Goal: Task Accomplishment & Management: Complete application form

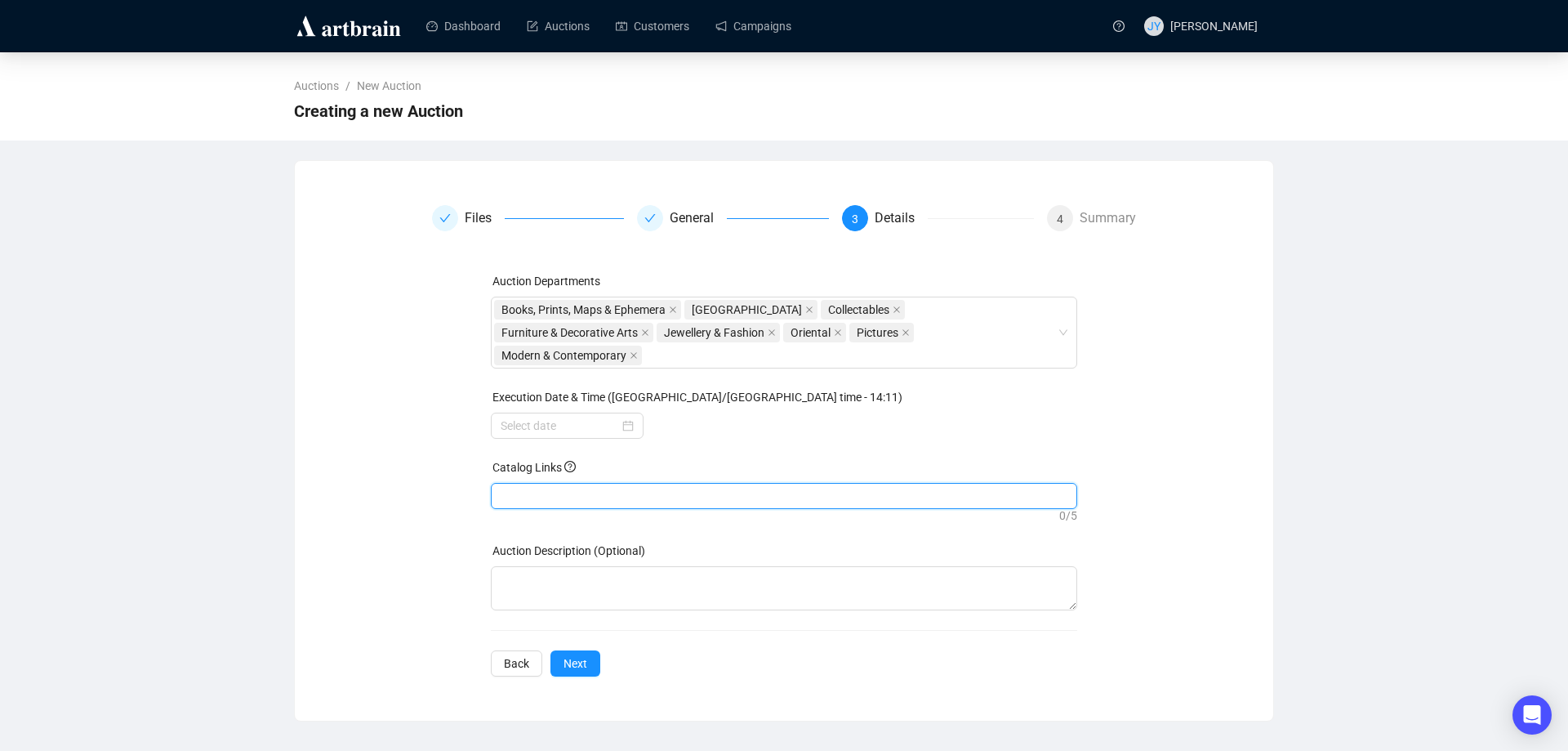
paste input "[URL][DOMAIN_NAME]"
type input "[URL][DOMAIN_NAME]"
click at [582, 654] on span "Next" at bounding box center [575, 663] width 24 height 18
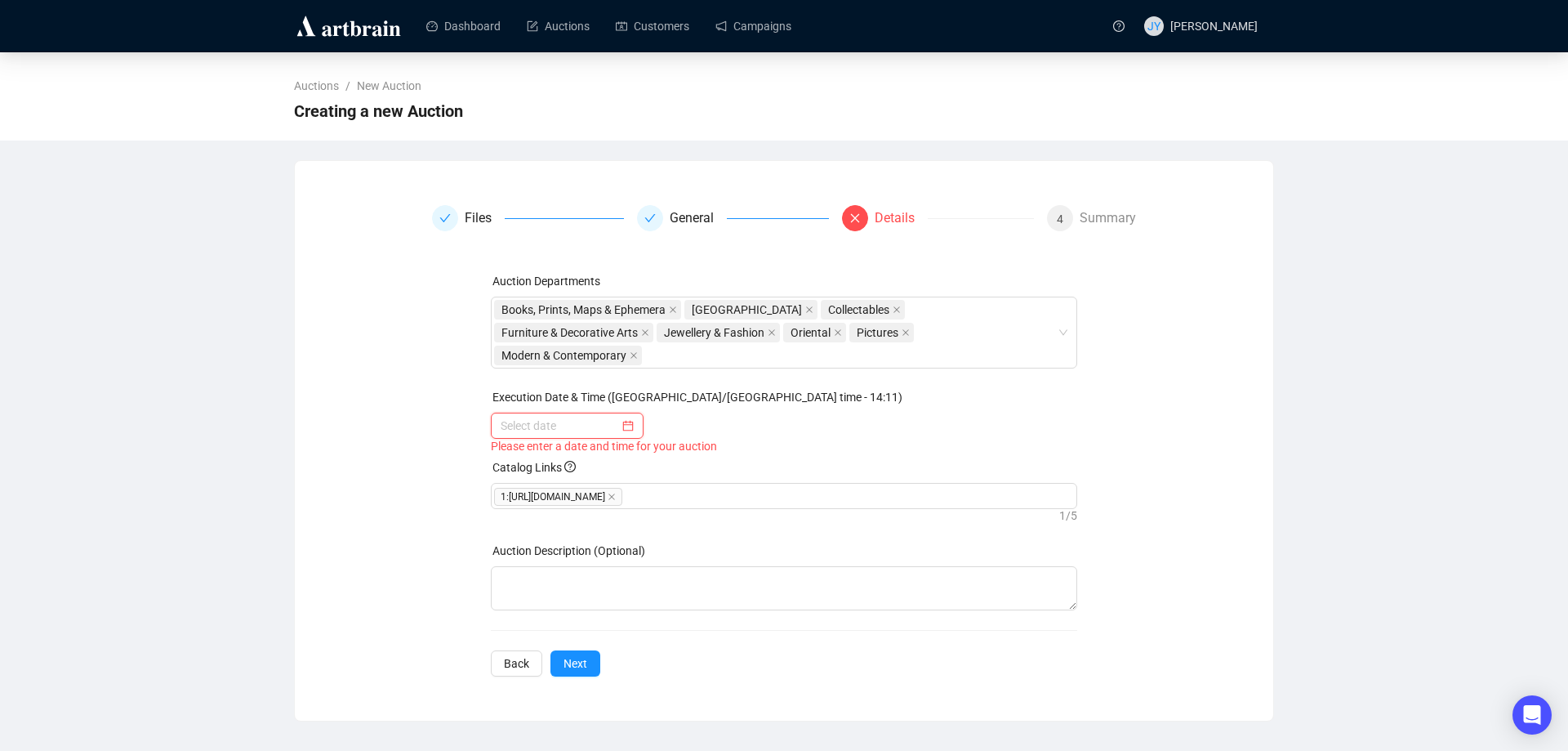
click at [549, 416] on input at bounding box center [560, 425] width 118 height 18
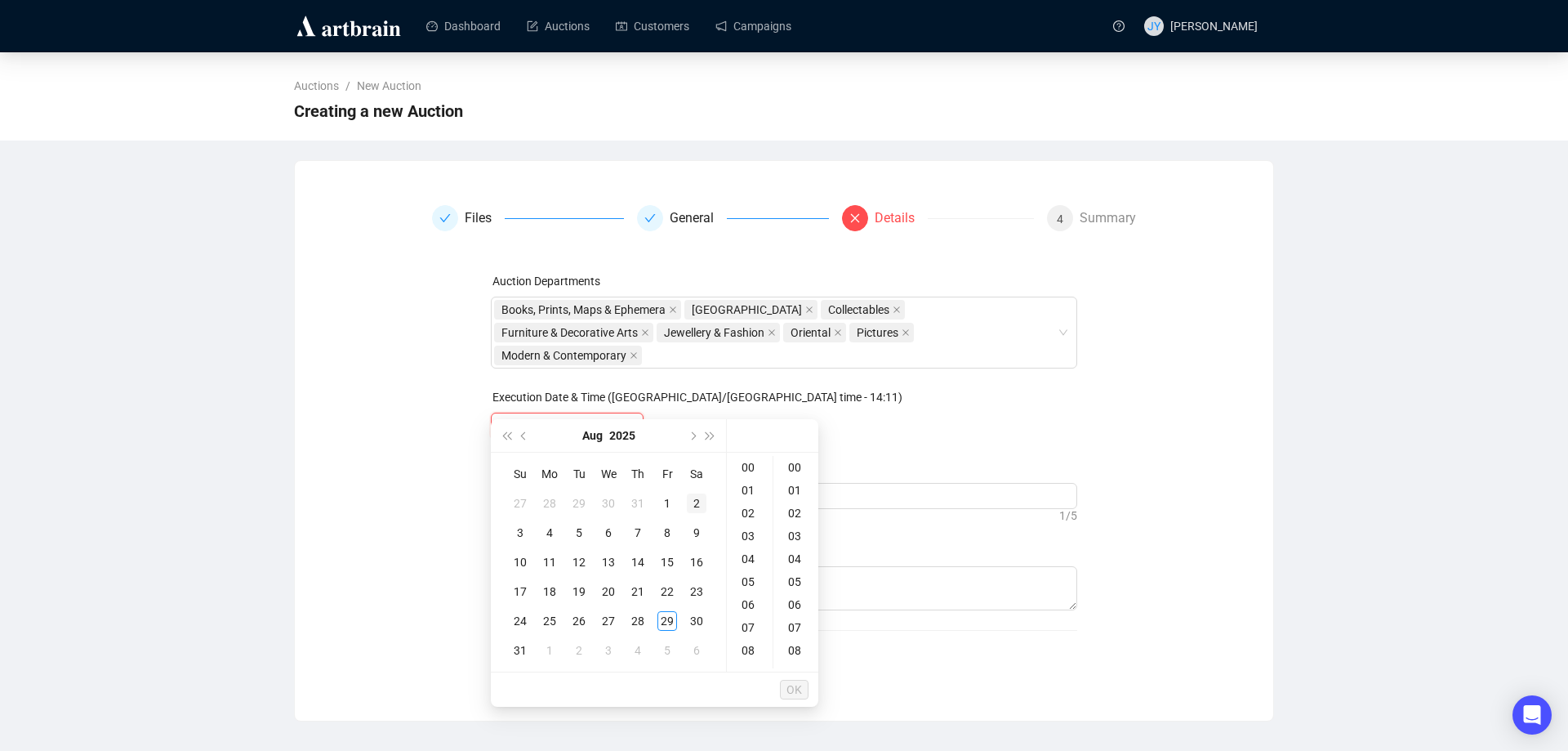
type input "[DATE] 00:00"
click at [696, 442] on button "Next month (PageDown)" at bounding box center [691, 436] width 18 height 33
click at [672, 533] on div "12" at bounding box center [667, 533] width 19 height 19
click at [744, 588] on div "09" at bounding box center [749, 591] width 39 height 23
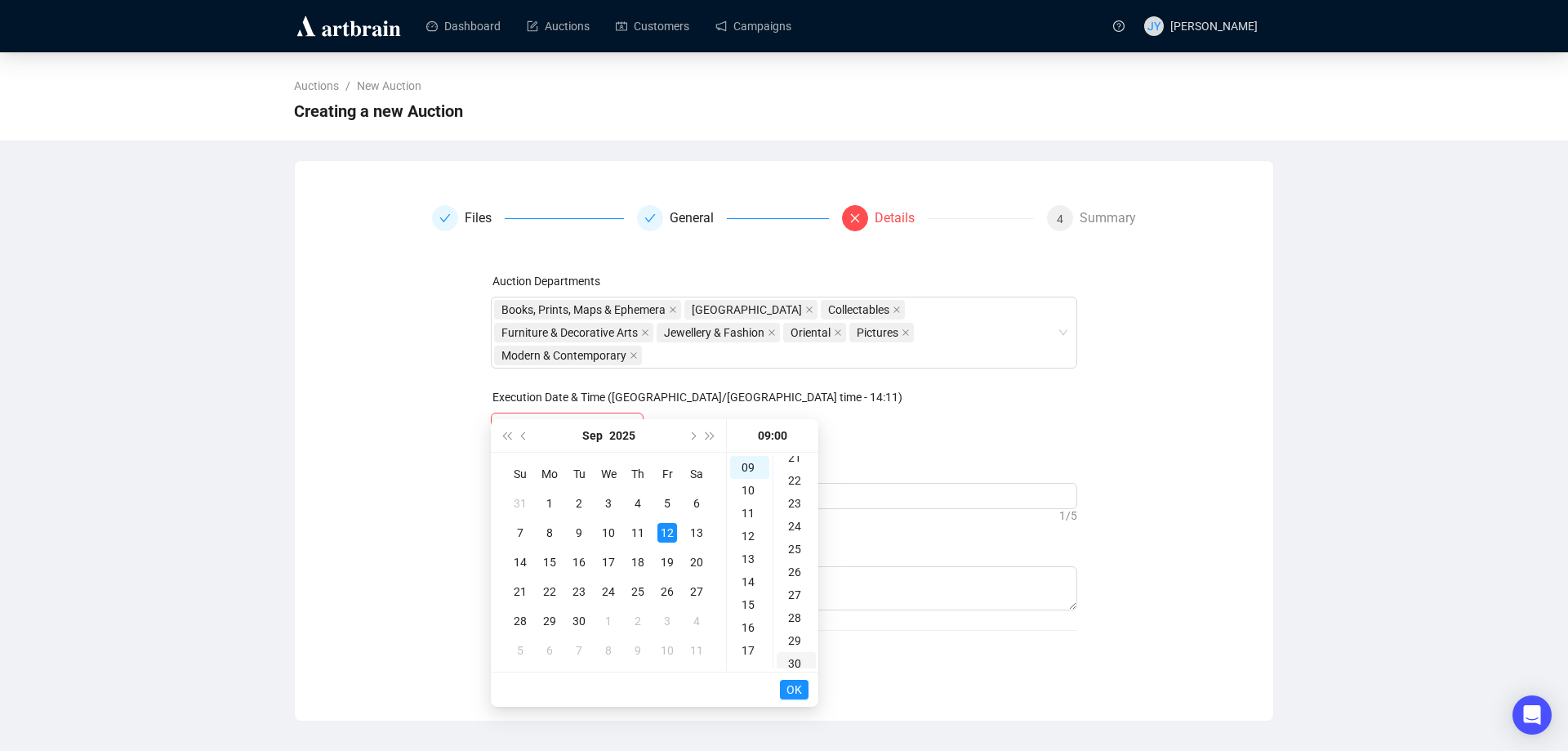
click at [788, 663] on div "30" at bounding box center [796, 663] width 39 height 23
type input "[DATE] 09:30"
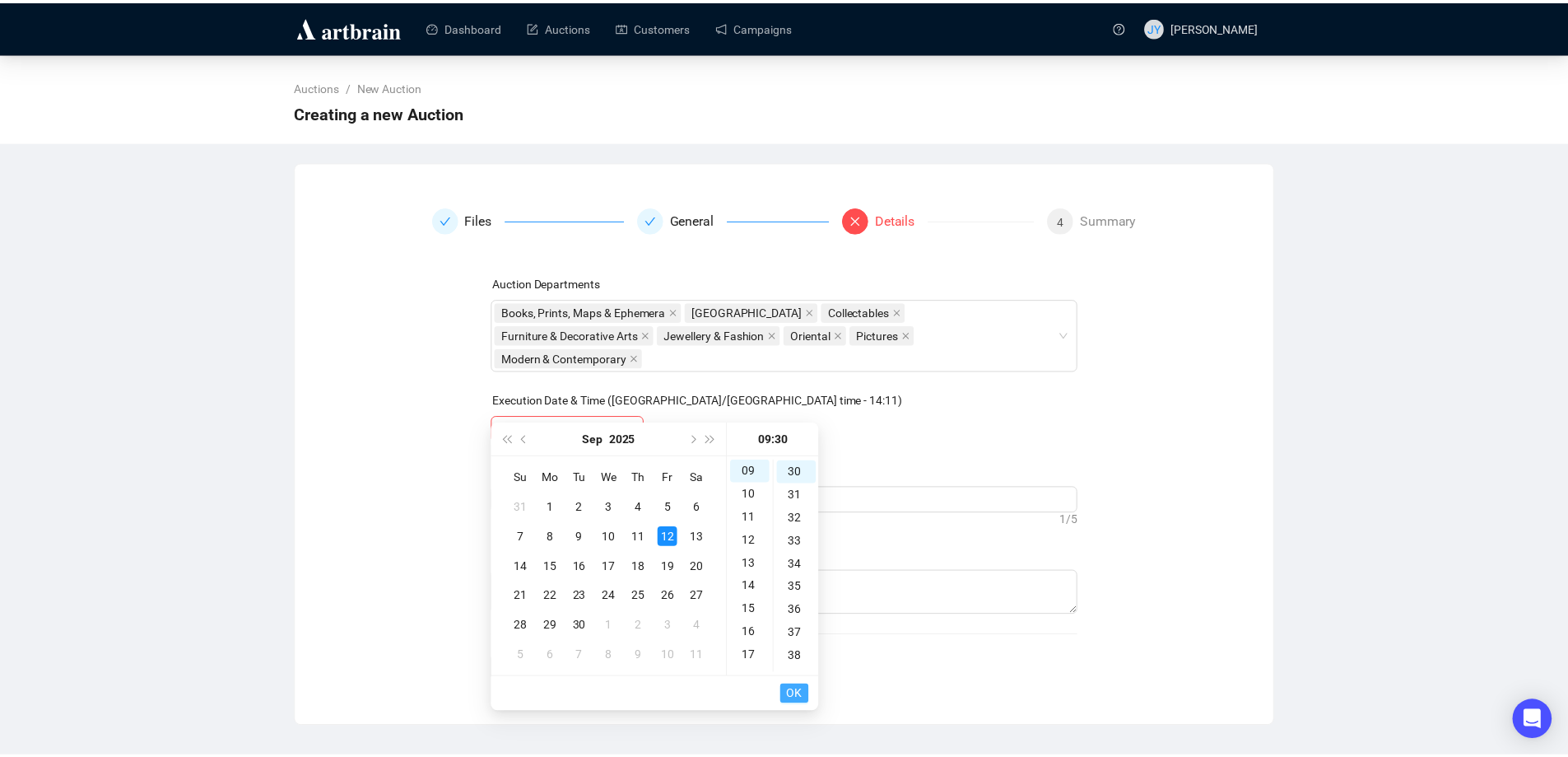
scroll to position [691, 0]
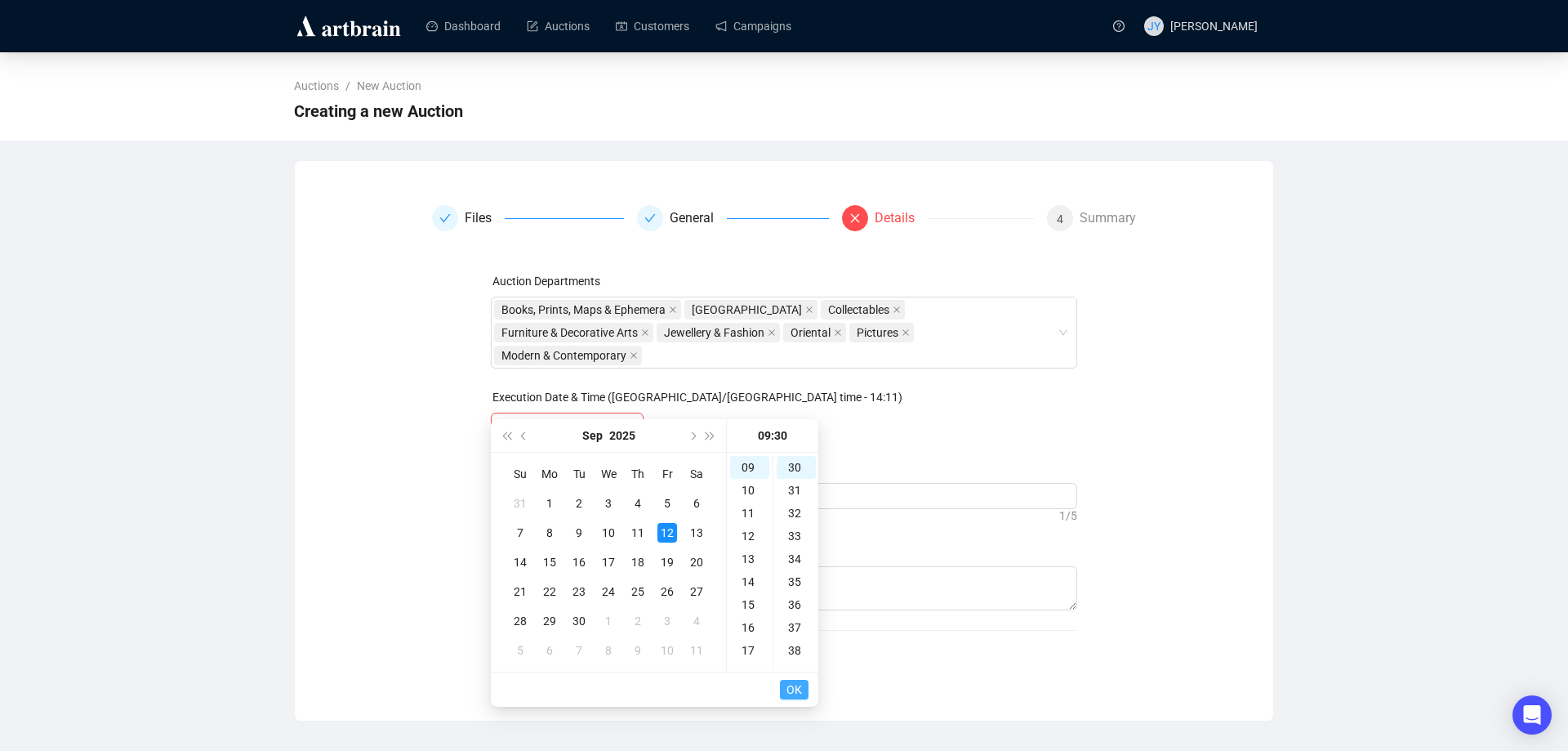
click at [794, 691] on span "OK" at bounding box center [794, 689] width 15 height 31
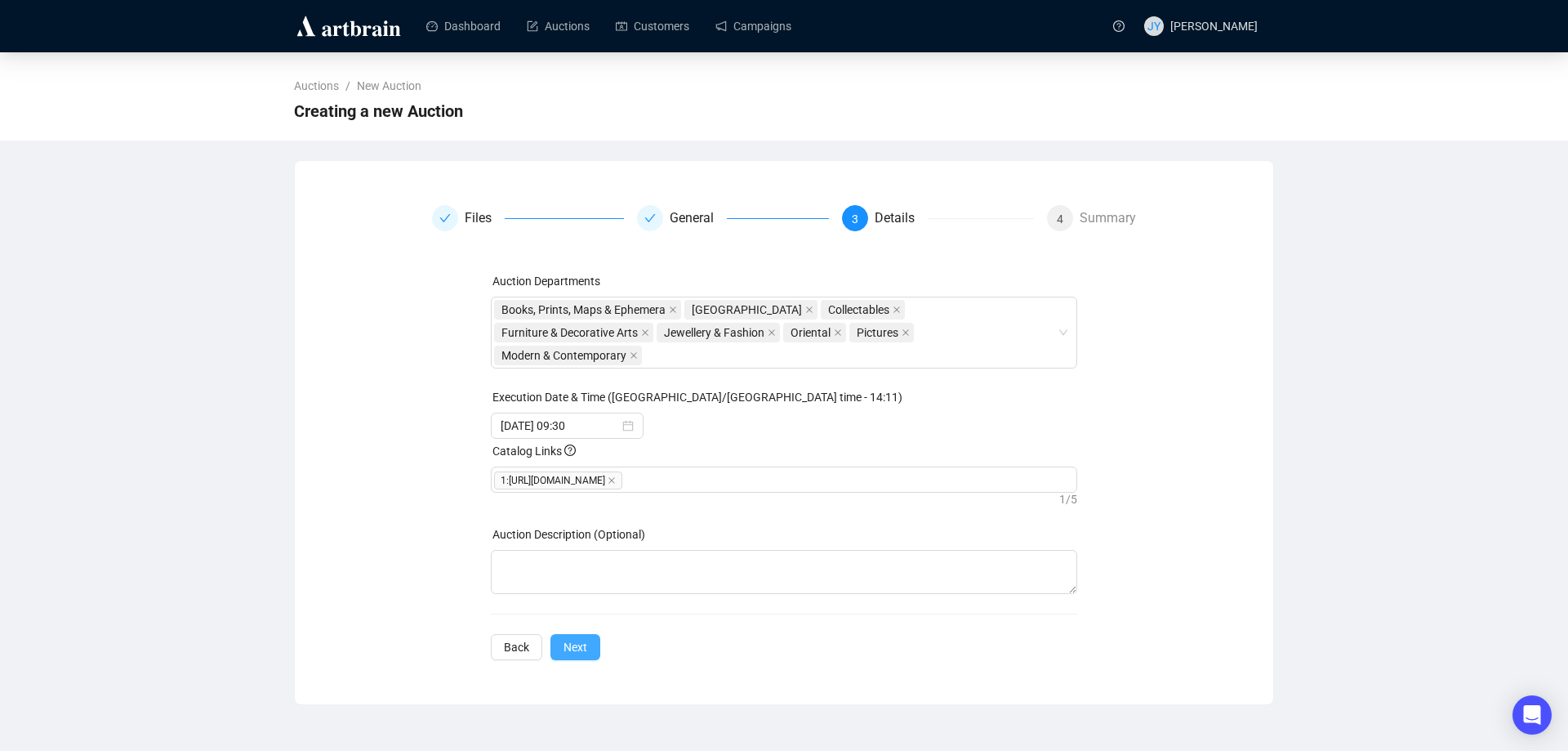
click at [587, 634] on button "Next" at bounding box center [575, 646] width 50 height 26
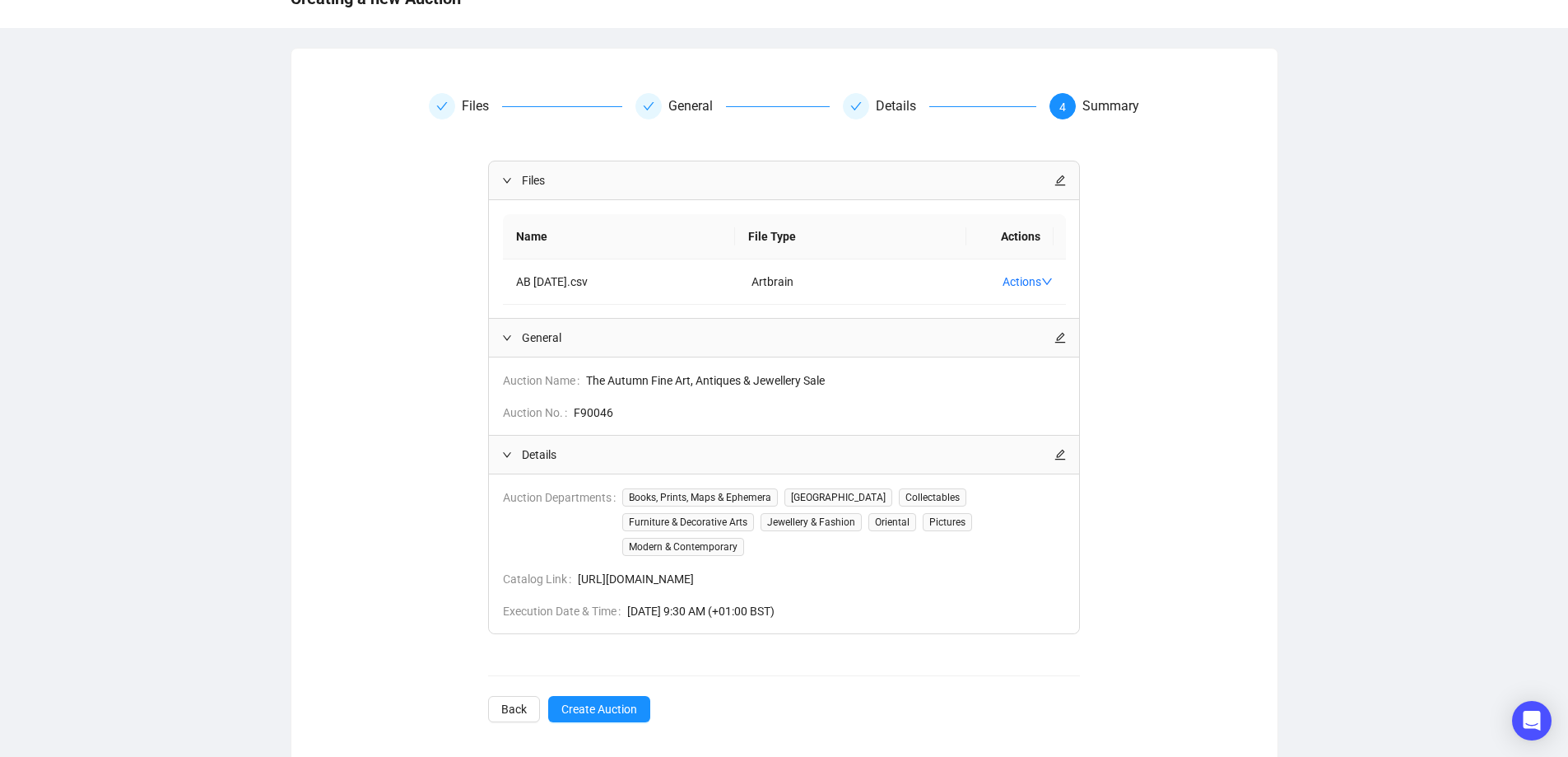
scroll to position [142, 0]
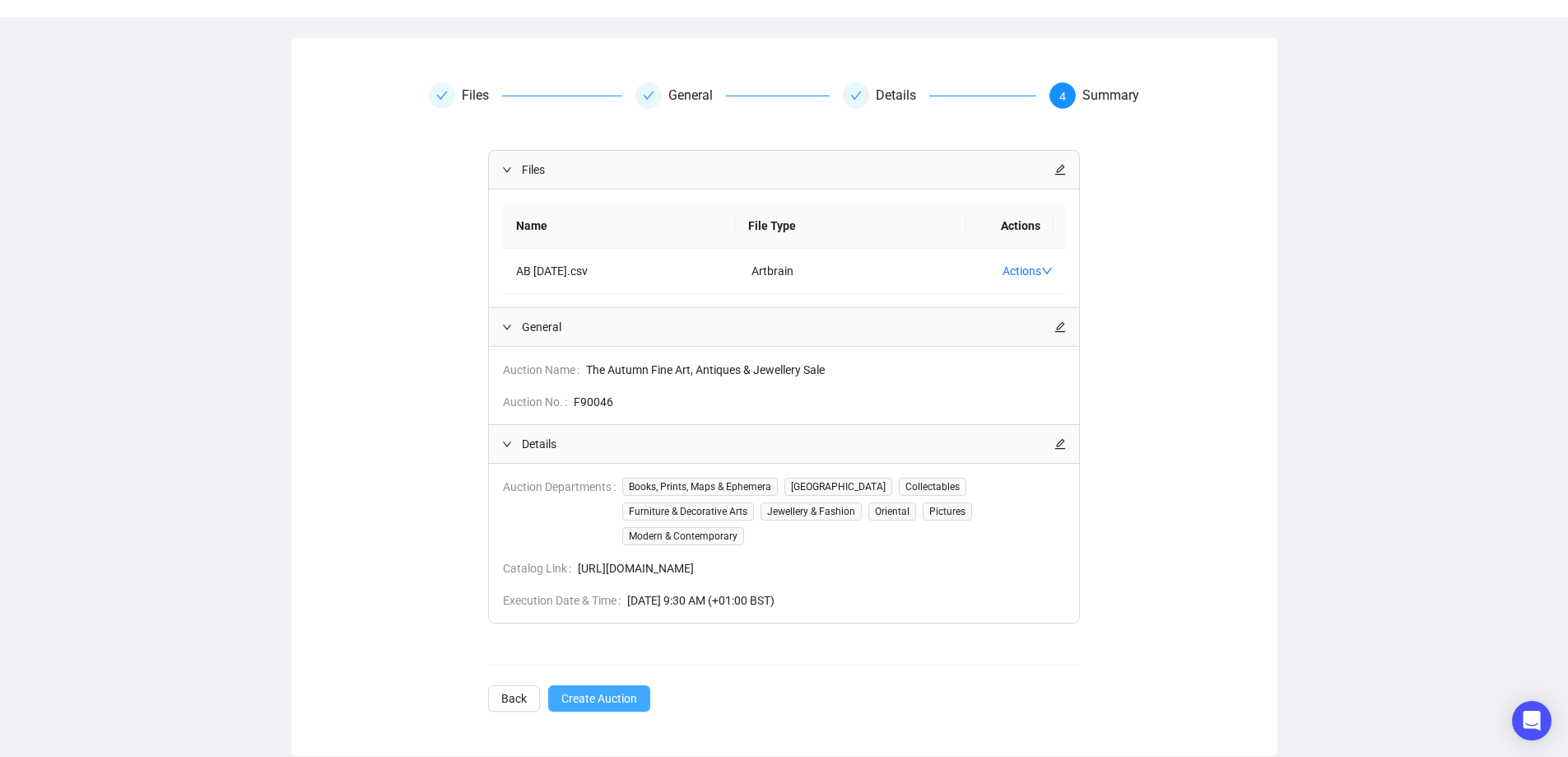
click at [600, 704] on span "Create Auction" at bounding box center [599, 698] width 76 height 18
